Goal: Task Accomplishment & Management: Complete application form

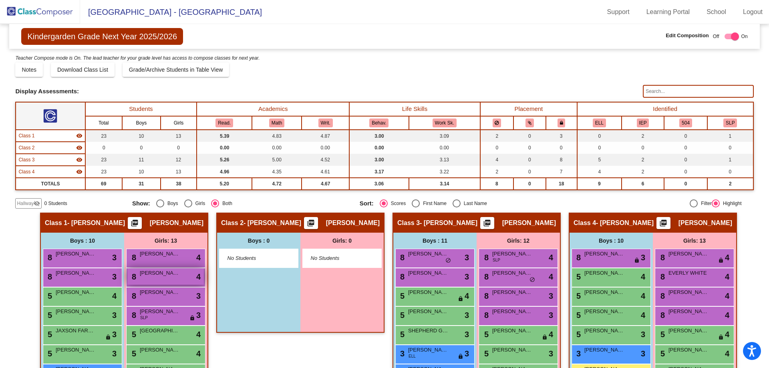
scroll to position [143, 0]
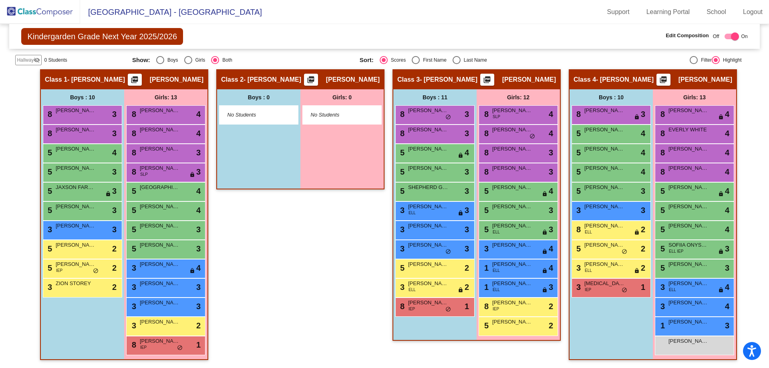
click at [19, 10] on img at bounding box center [40, 12] width 80 height 24
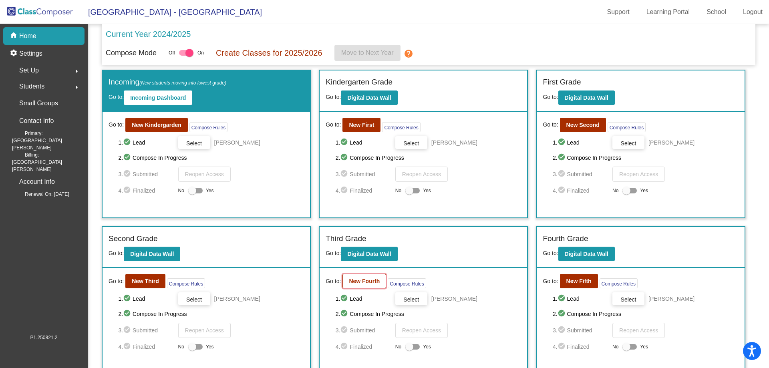
click at [366, 282] on b "New Fourth" at bounding box center [364, 281] width 31 height 6
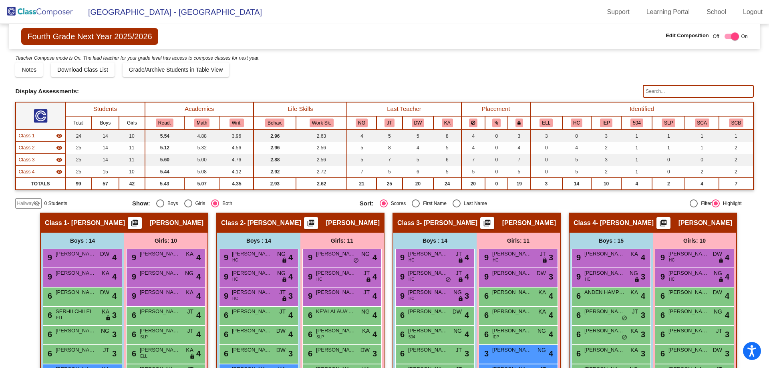
click at [25, 205] on span "Hallway" at bounding box center [25, 203] width 17 height 7
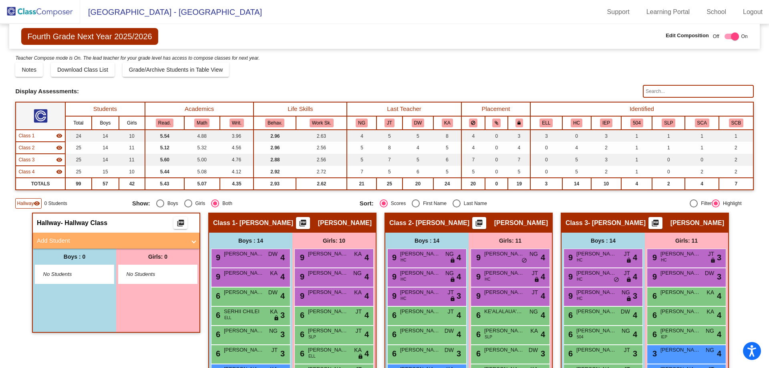
click at [56, 239] on mat-panel-title "Add Student" at bounding box center [111, 240] width 149 height 9
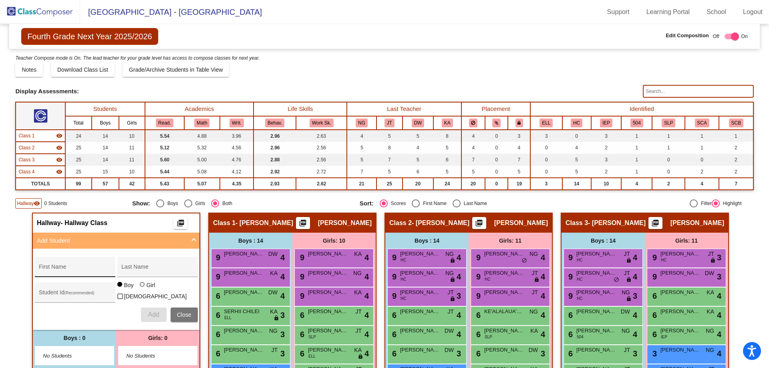
click at [56, 266] on div "First Name" at bounding box center [75, 269] width 72 height 16
type input "MINA"
click at [123, 269] on input "[PERSON_NAME]" at bounding box center [157, 270] width 72 height 6
type input "[PERSON_NAME]"
click at [72, 290] on div "Student Id (Recommended)" at bounding box center [75, 294] width 72 height 16
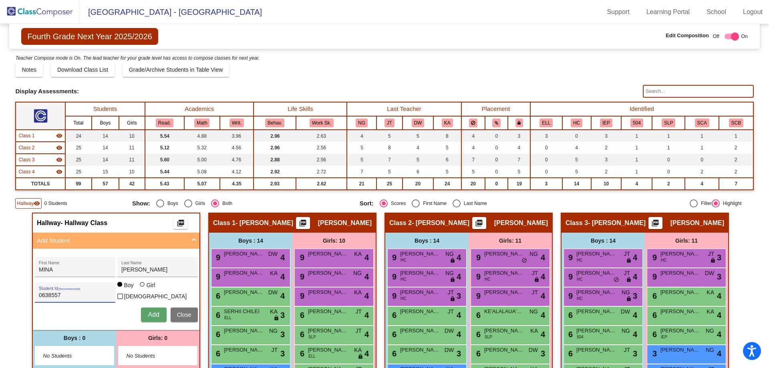
type input "0638557"
click at [146, 289] on div "Girl" at bounding box center [150, 285] width 9 height 8
click at [143, 289] on input "Girl" at bounding box center [143, 288] width 0 height 0
radio input "true"
click at [150, 311] on span "Add" at bounding box center [153, 314] width 11 height 7
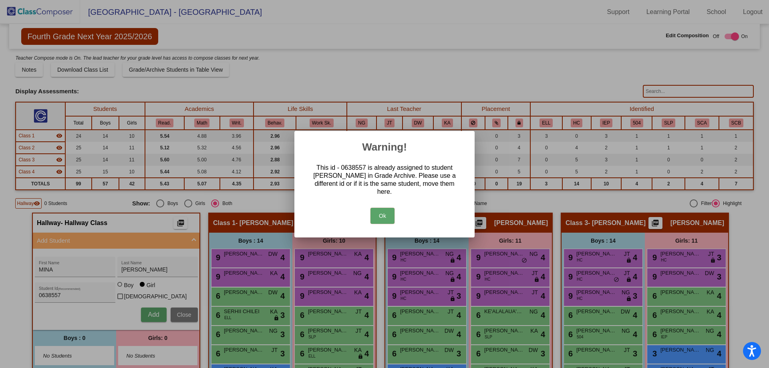
click at [379, 217] on button "Ok" at bounding box center [382, 216] width 24 height 16
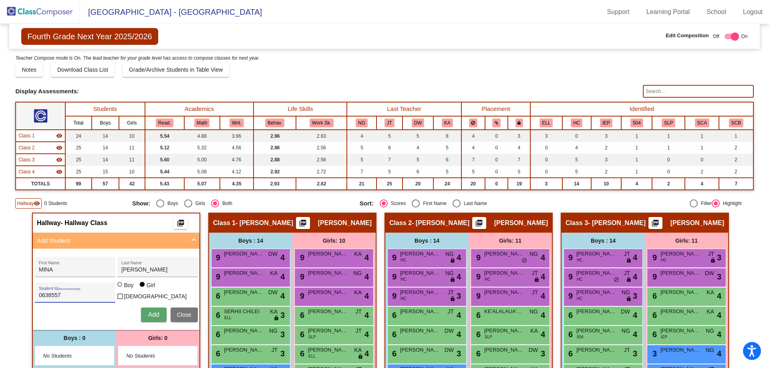
drag, startPoint x: 69, startPoint y: 292, endPoint x: 0, endPoint y: 296, distance: 69.0
click at [0, 296] on mat-sidenav-content "Fourth Grade Next Year 2025/2026 Edit Composition Off On Incoming Digital Data …" at bounding box center [384, 196] width 769 height 344
click at [148, 314] on span "Add" at bounding box center [153, 314] width 11 height 7
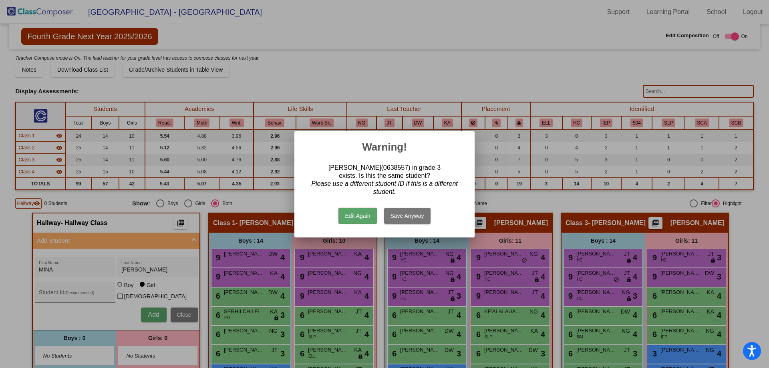
click at [398, 219] on button "Save Anyway" at bounding box center [407, 216] width 46 height 16
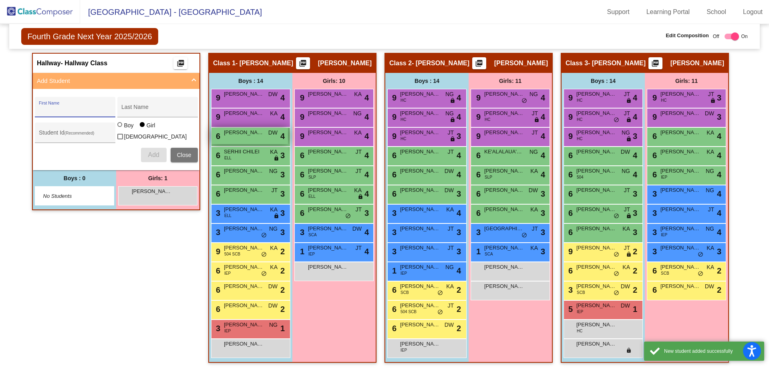
scroll to position [160, 0]
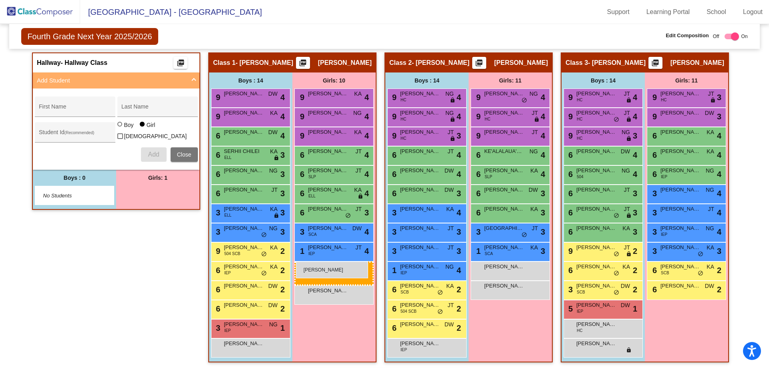
drag, startPoint x: 133, startPoint y: 195, endPoint x: 296, endPoint y: 262, distance: 175.8
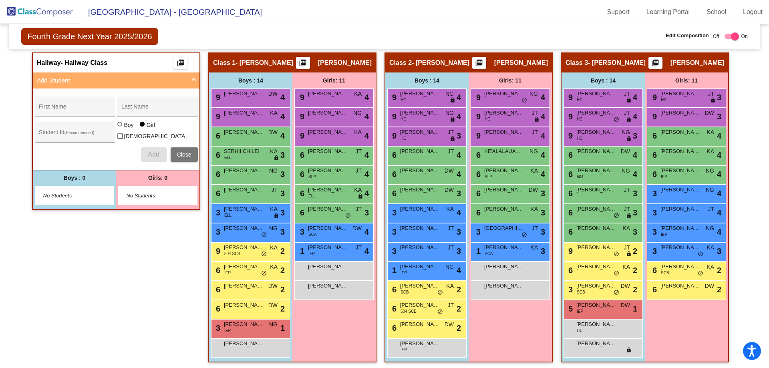
click at [147, 240] on div "Hallway - Hallway Class picture_as_pdf Add Student First Name Last Name Student…" at bounding box center [116, 211] width 168 height 318
click at [150, 72] on mat-expansion-panel-header "Add Student" at bounding box center [116, 80] width 167 height 16
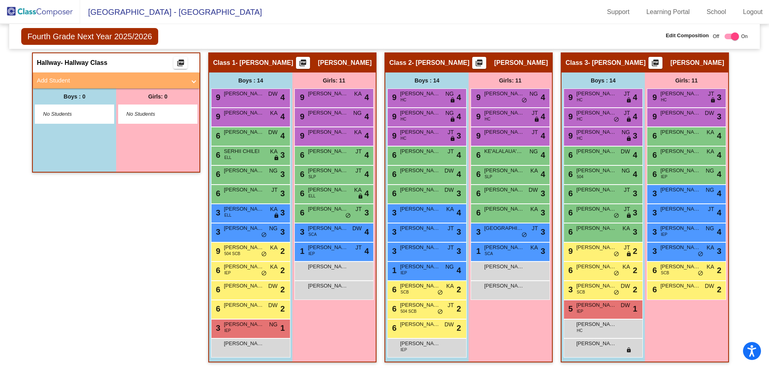
click at [101, 240] on div "Hallway - Hallway Class picture_as_pdf Add Student First Name Last Name Student…" at bounding box center [116, 211] width 168 height 318
